Goal: Transaction & Acquisition: Purchase product/service

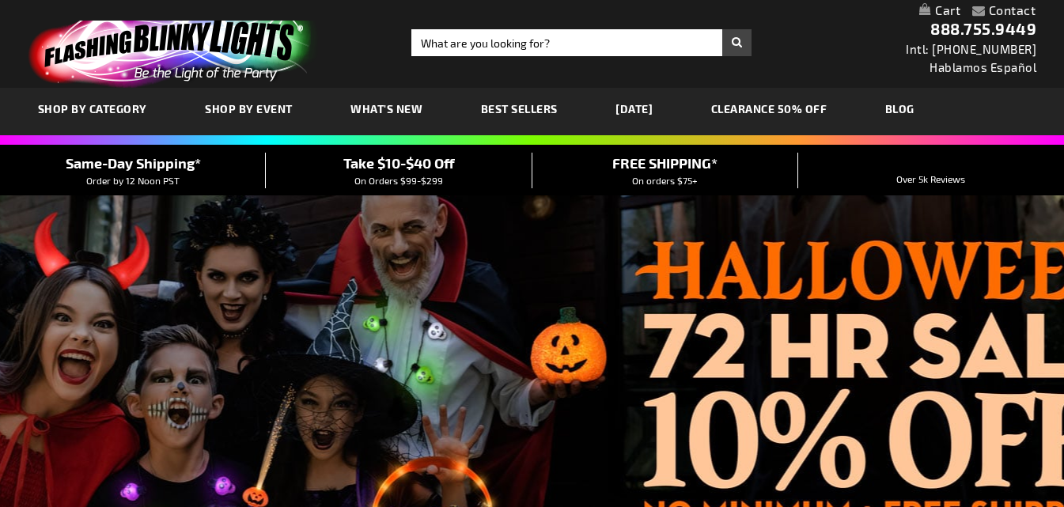
click at [0, 0] on link "[DATE]" at bounding box center [0, 0] width 0 height 0
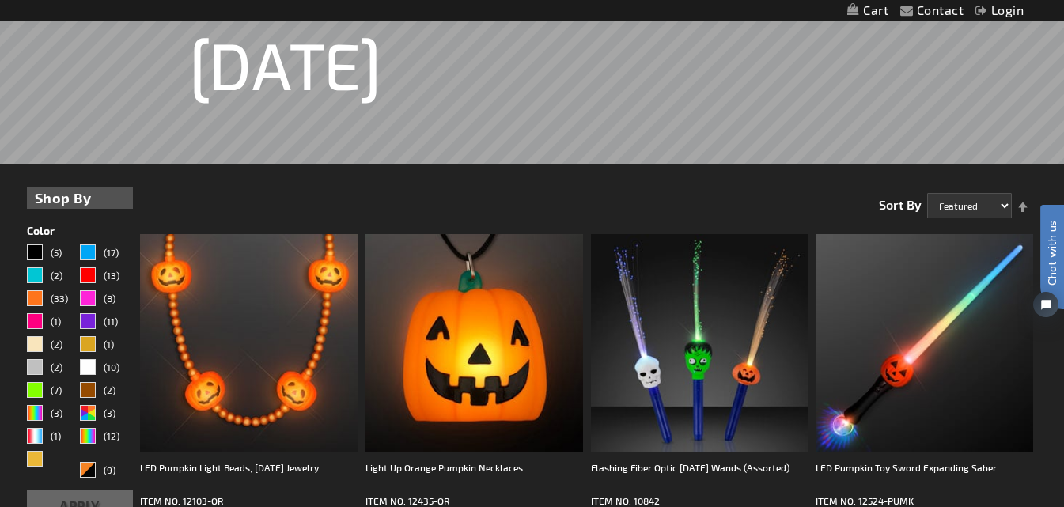
scroll to position [411, 0]
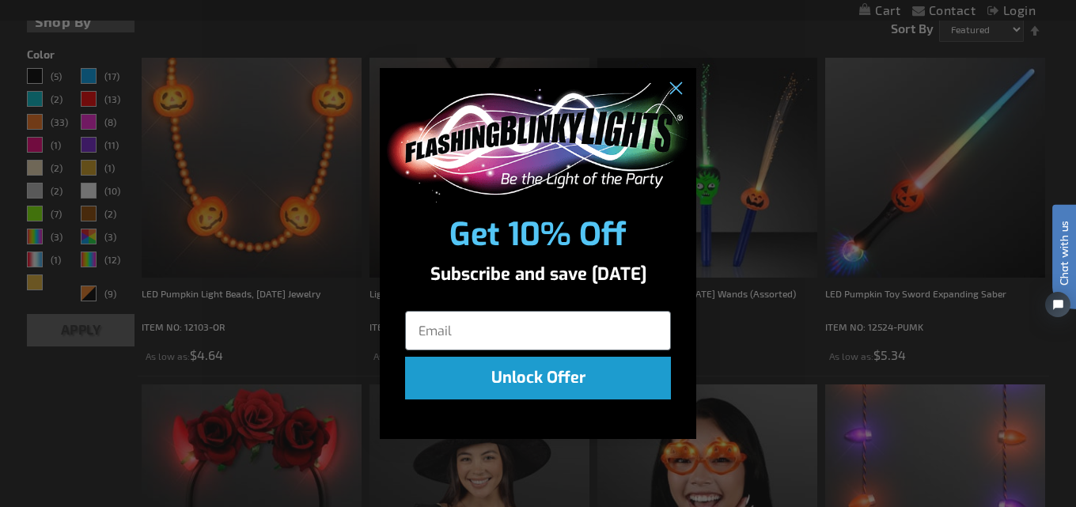
drag, startPoint x: 1072, startPoint y: 32, endPoint x: 1072, endPoint y: 67, distance: 35.6
click at [677, 89] on circle "Close dialog" at bounding box center [675, 89] width 26 height 26
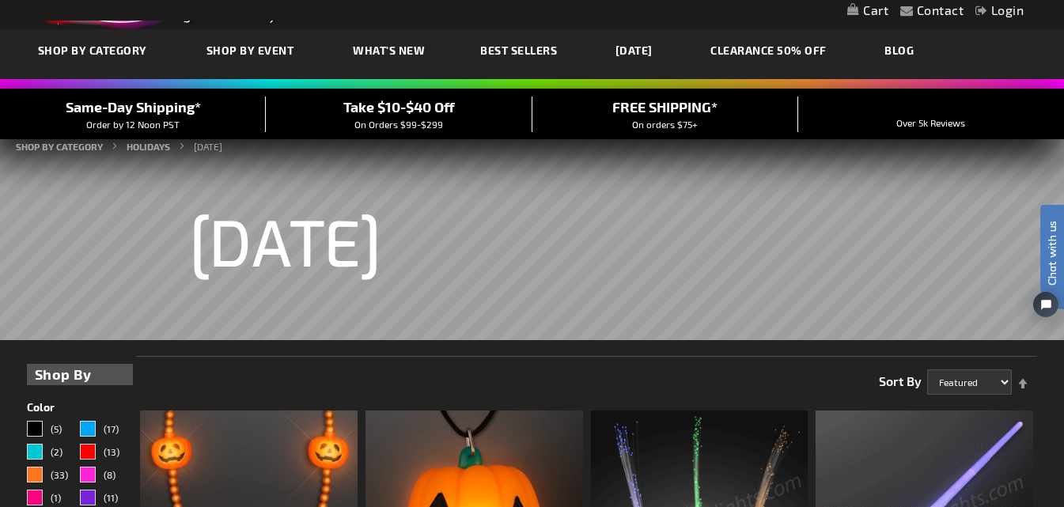
scroll to position [284, 0]
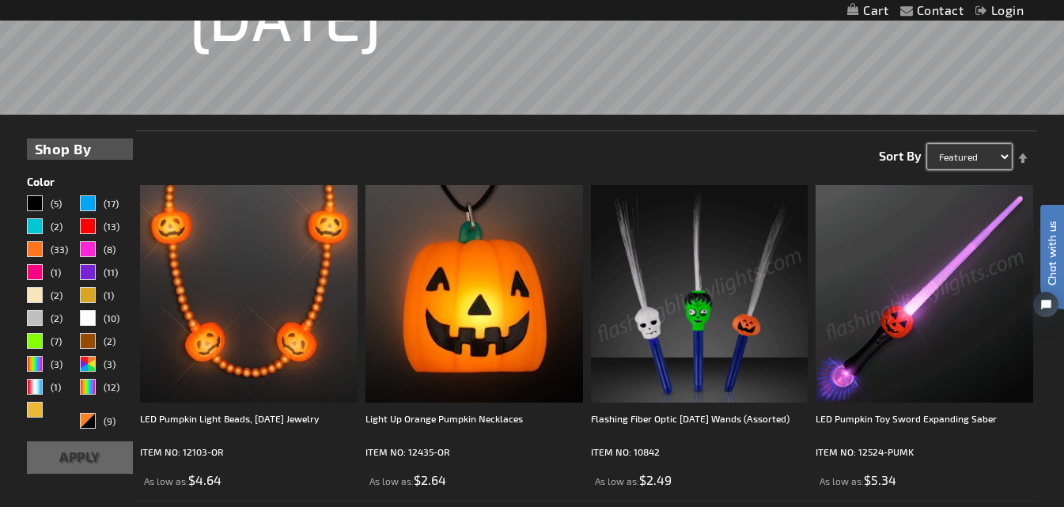
click at [1002, 153] on select "Featured Name Price Best Sellers" at bounding box center [969, 156] width 85 height 25
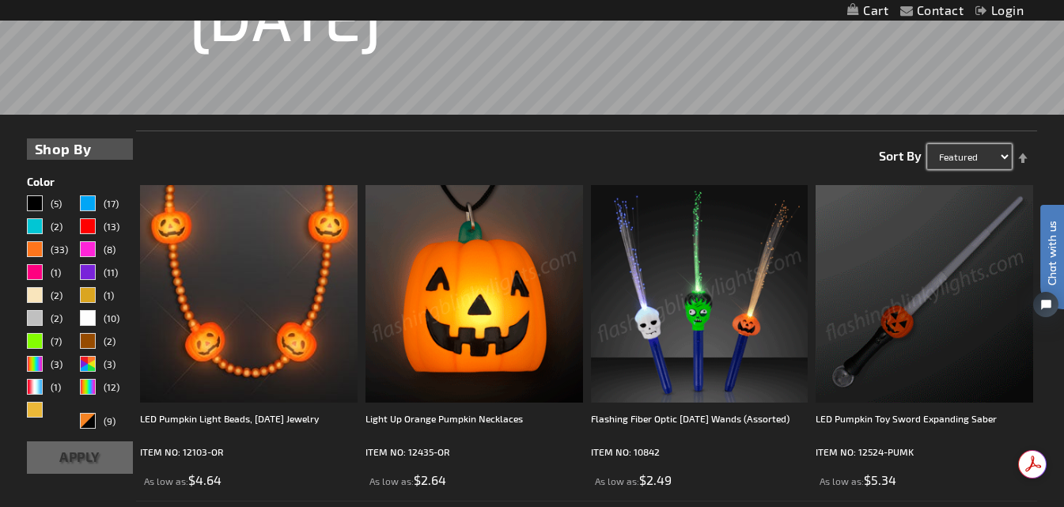
scroll to position [0, 0]
click at [512, 470] on div "Light Up Orange Pumpkin Necklaces ITEM NO: 12435-OR As low as $2.64" at bounding box center [473, 449] width 217 height 78
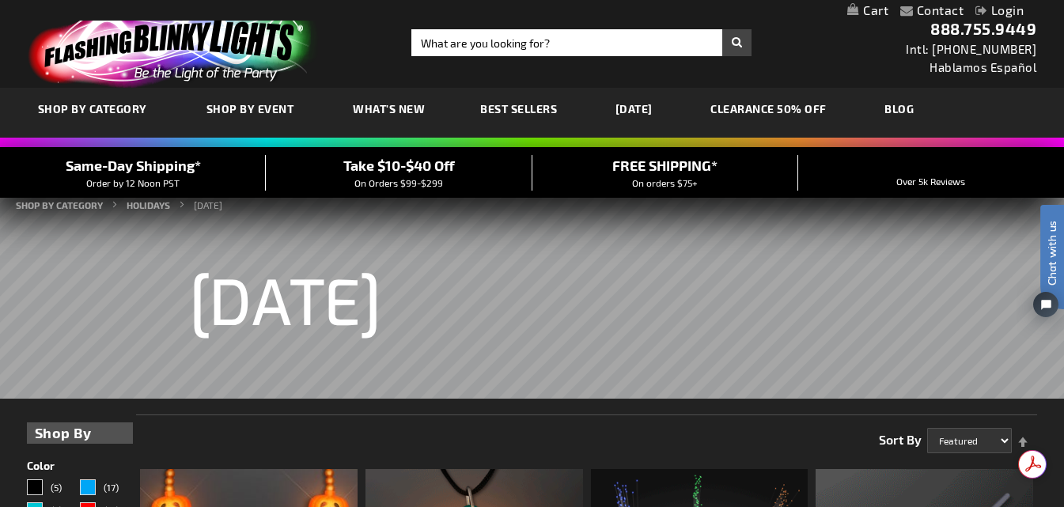
click at [372, 108] on span "What's New" at bounding box center [389, 108] width 72 height 13
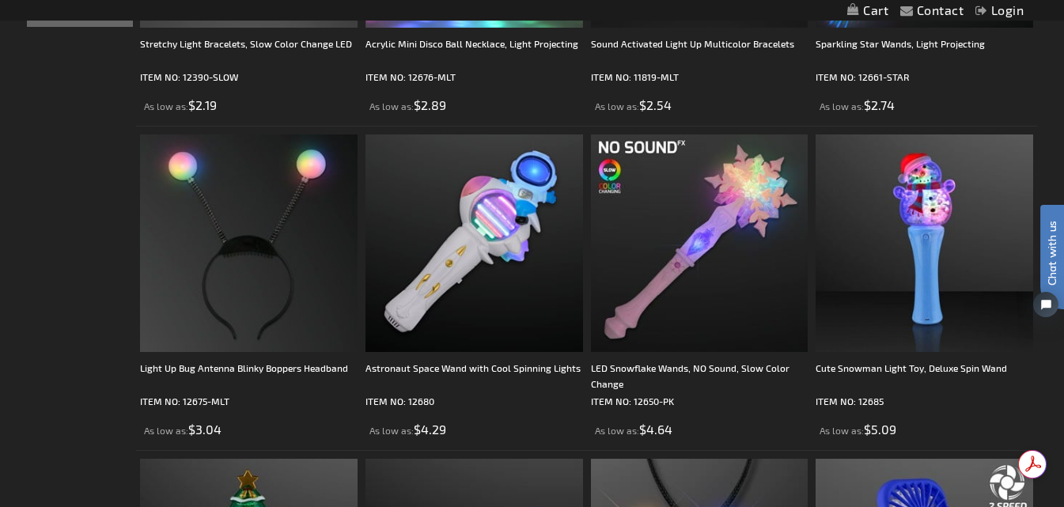
scroll to position [569, 0]
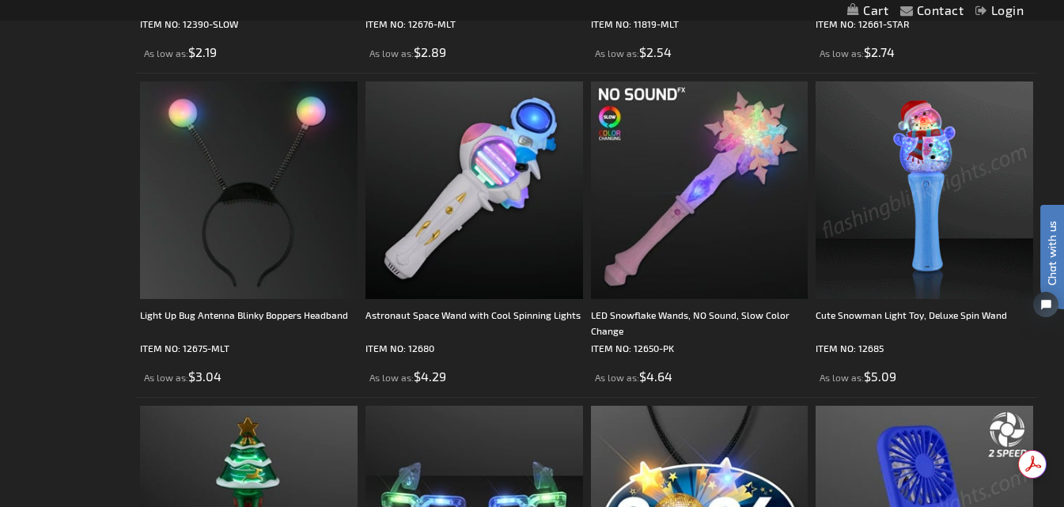
click at [926, 263] on img at bounding box center [923, 189] width 217 height 217
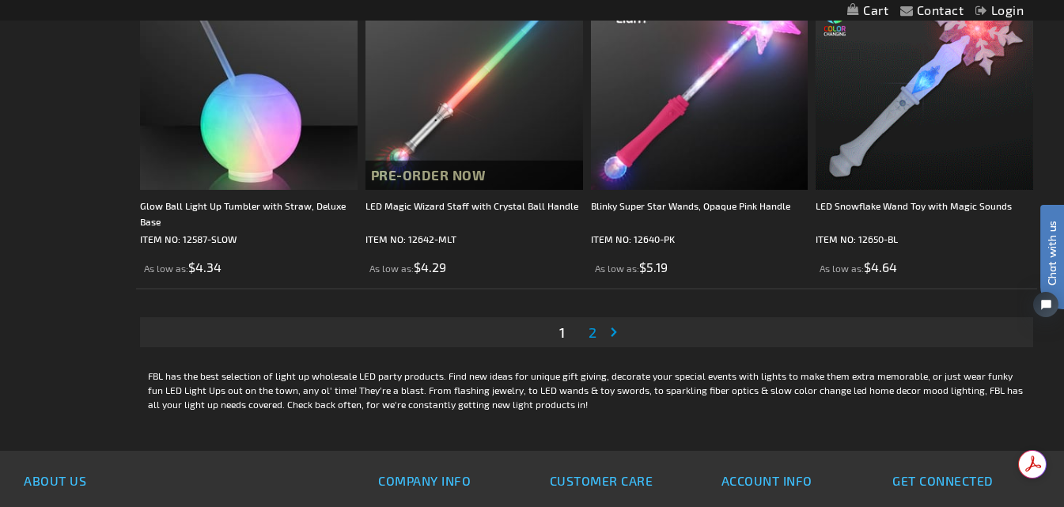
scroll to position [4924, 0]
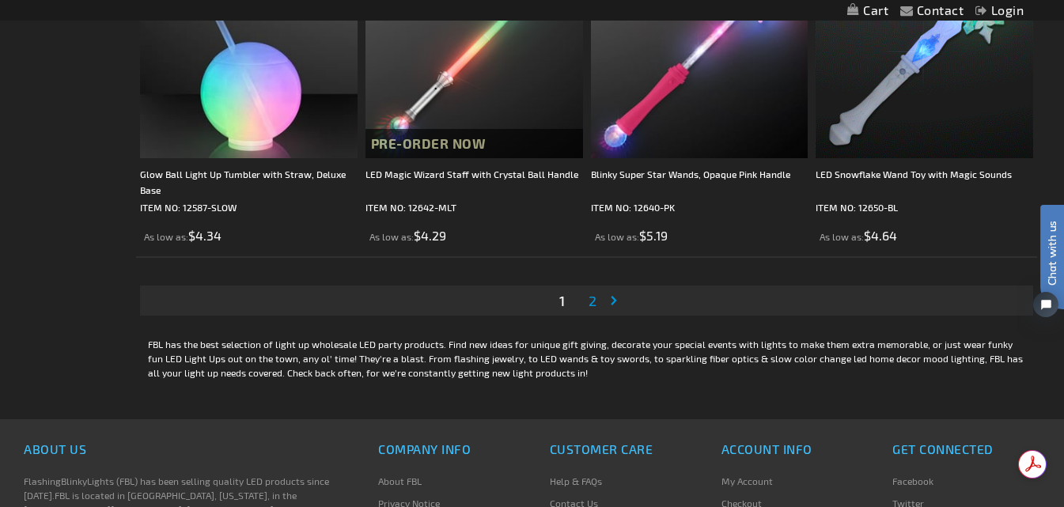
click at [591, 301] on span "2" at bounding box center [592, 300] width 8 height 17
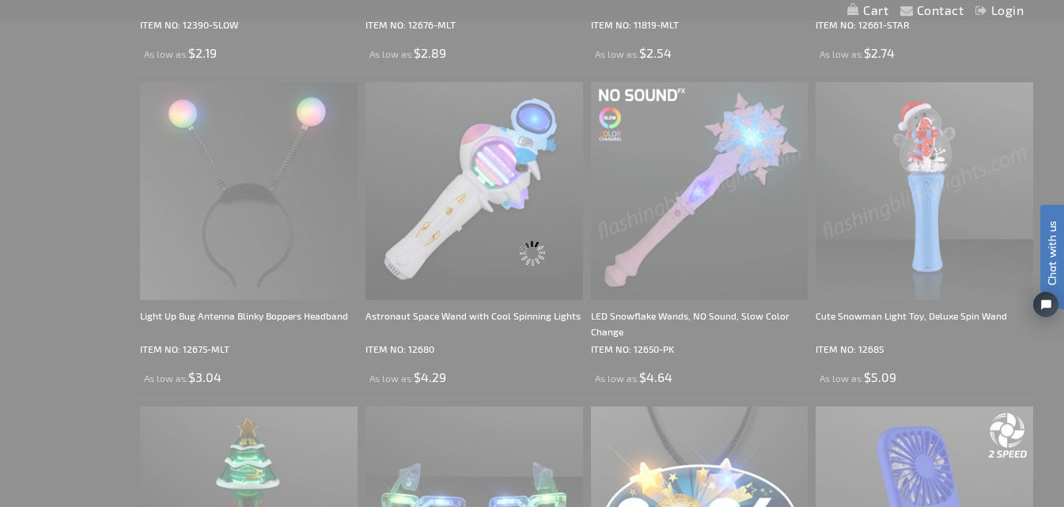
scroll to position [333, 0]
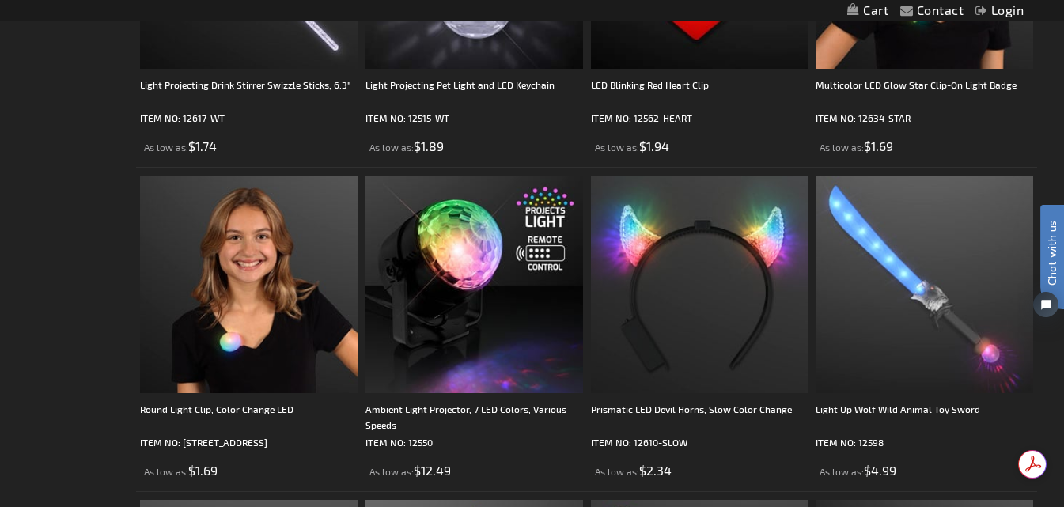
scroll to position [1139, 0]
